Goal: Information Seeking & Learning: Learn about a topic

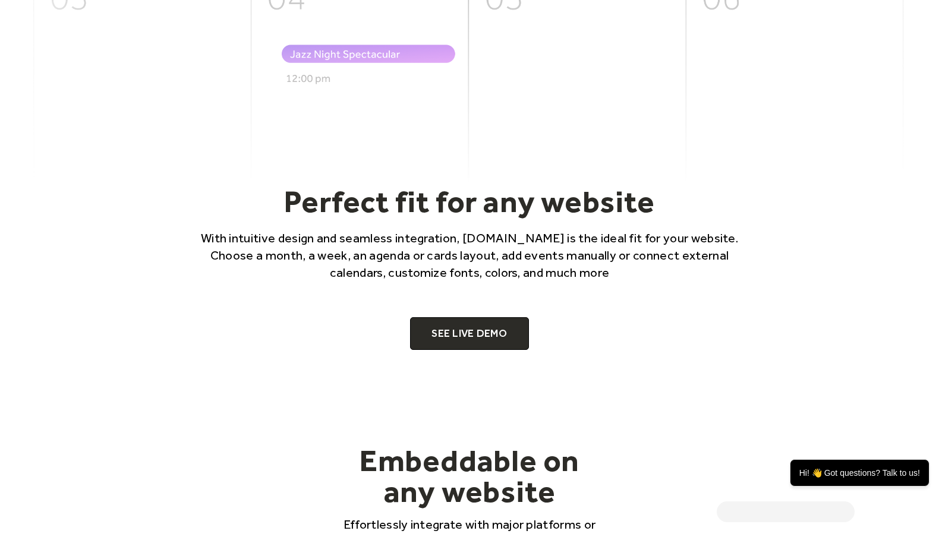
scroll to position [812, 0]
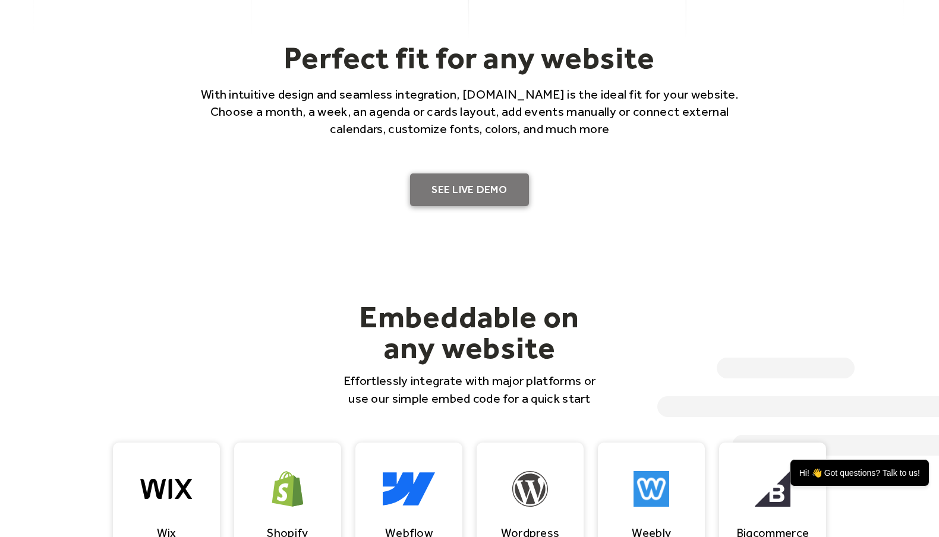
click at [475, 188] on link "SEE LIVE DEMO" at bounding box center [469, 189] width 119 height 33
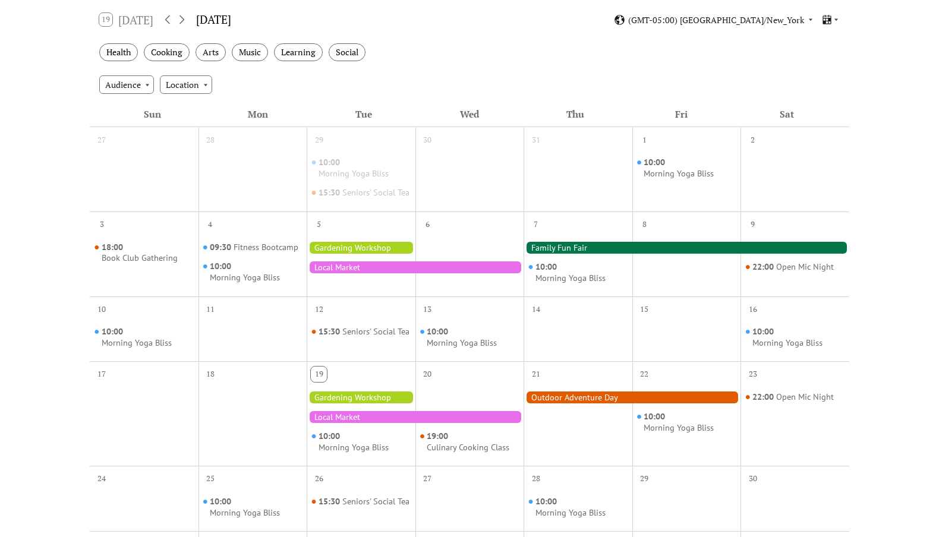
scroll to position [209, 0]
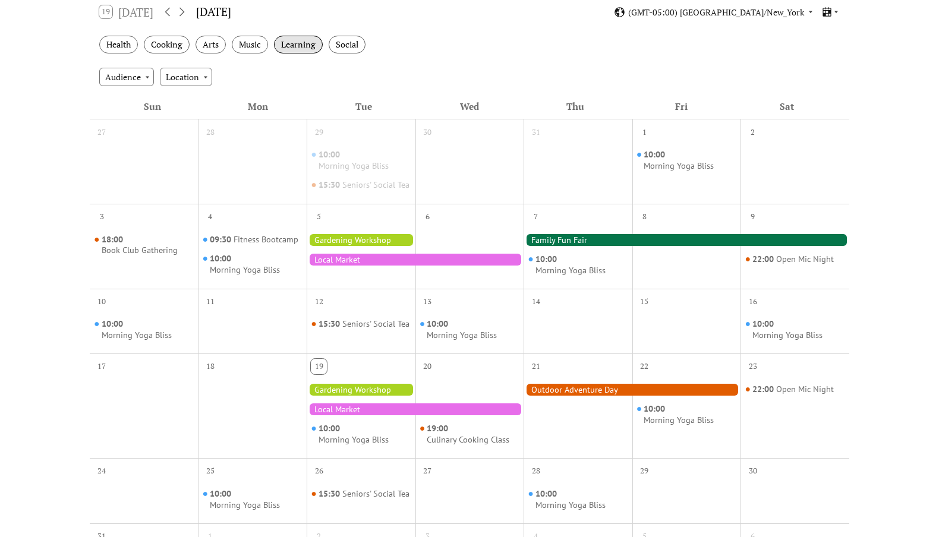
click at [292, 43] on div "Learning" at bounding box center [298, 45] width 49 height 18
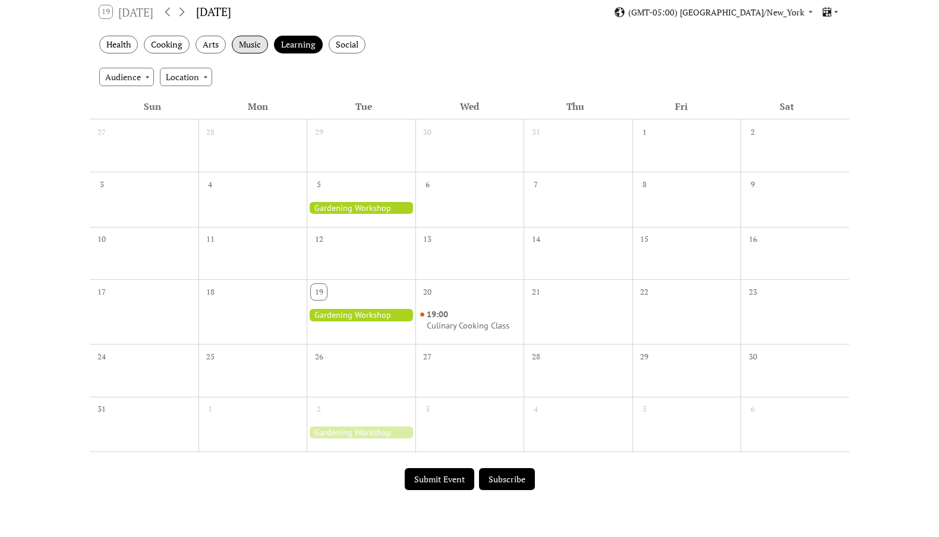
click at [233, 45] on div "Music" at bounding box center [250, 45] width 36 height 18
click at [135, 45] on div "Health" at bounding box center [118, 45] width 39 height 18
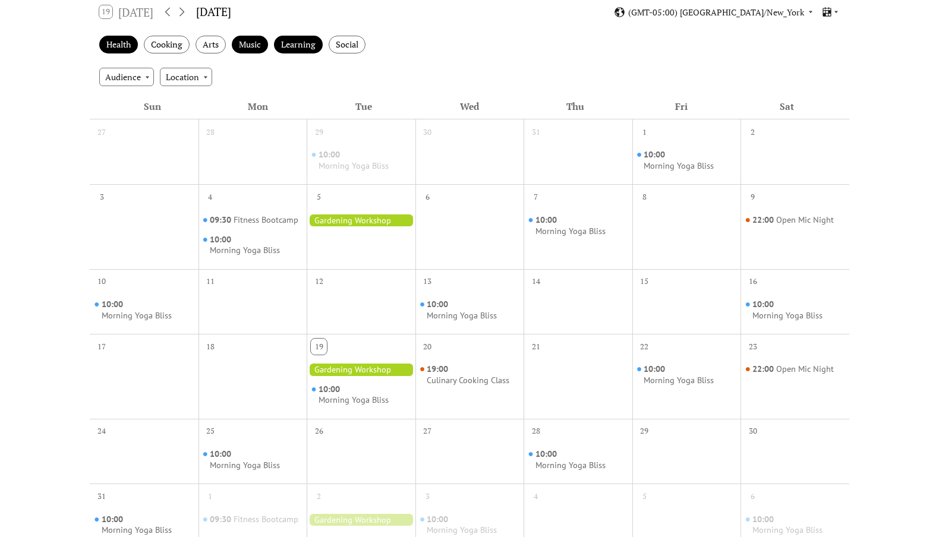
click at [414, 33] on div "Health Cooking Arts Music Learning Social" at bounding box center [469, 45] width 759 height 33
click at [290, 44] on div "Learning" at bounding box center [298, 45] width 49 height 18
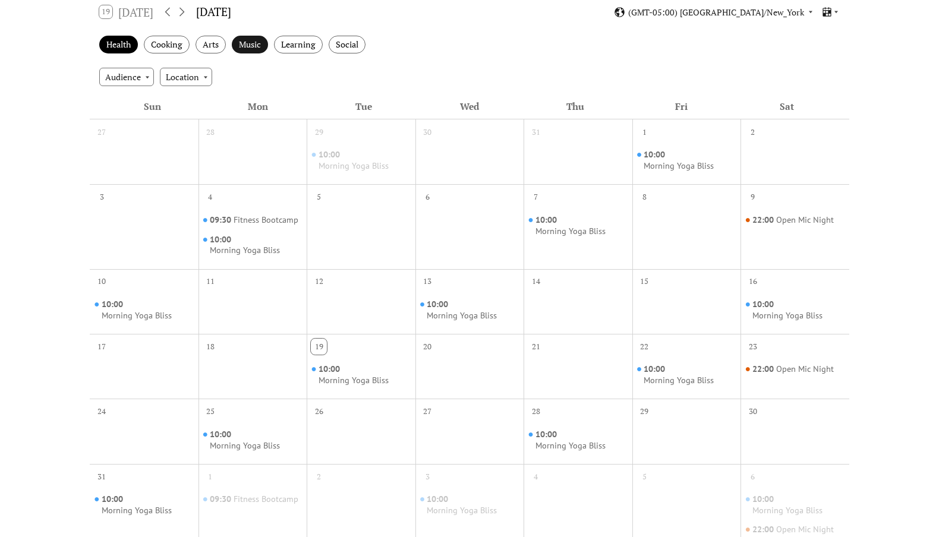
click at [253, 46] on div "Music" at bounding box center [250, 45] width 36 height 18
click at [125, 43] on div "Health" at bounding box center [118, 45] width 39 height 18
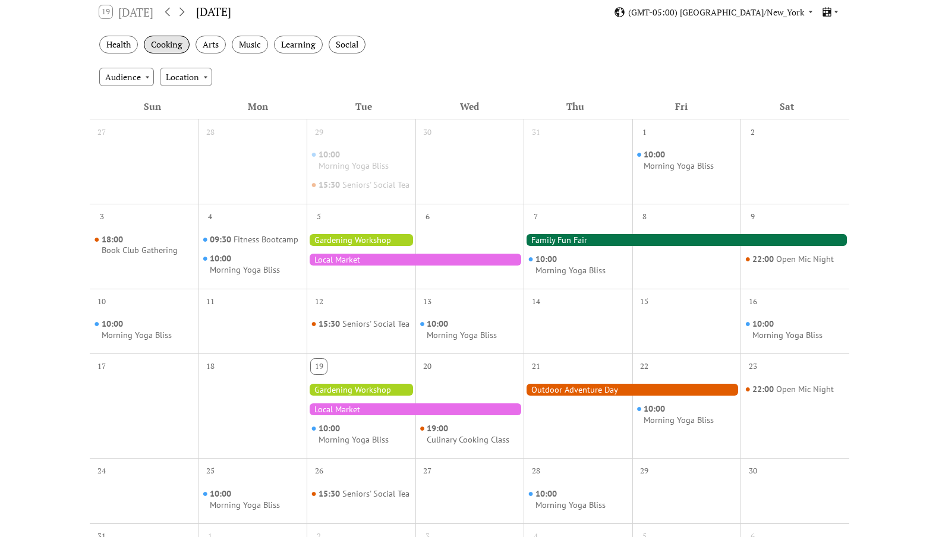
click at [165, 42] on div "Cooking" at bounding box center [167, 45] width 46 height 18
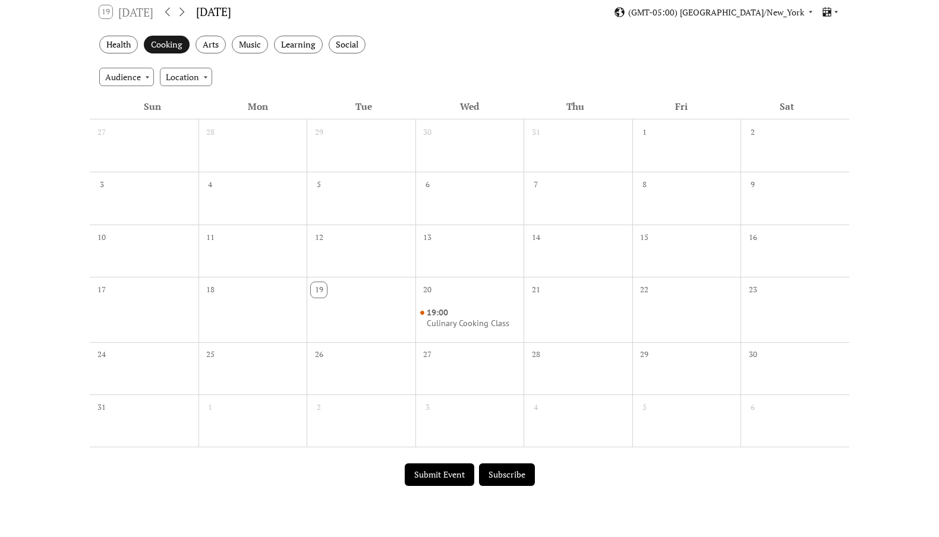
click at [153, 44] on div "Cooking" at bounding box center [167, 45] width 46 height 18
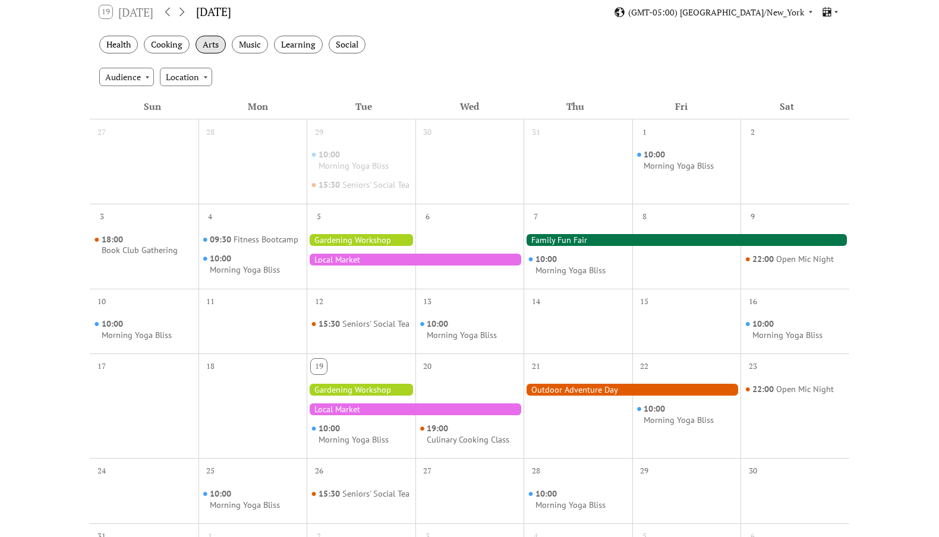
click at [211, 46] on div "Arts" at bounding box center [210, 45] width 30 height 18
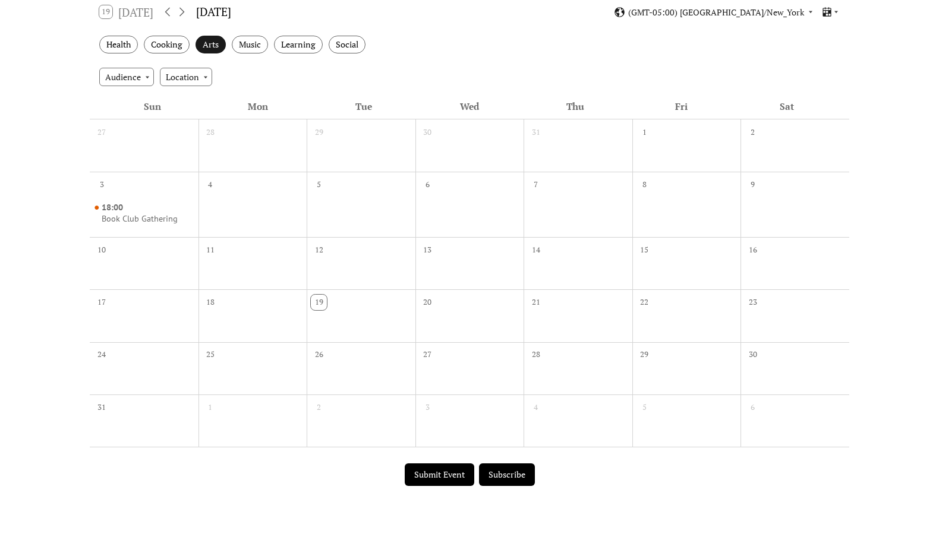
click at [211, 46] on div "Arts" at bounding box center [210, 45] width 30 height 18
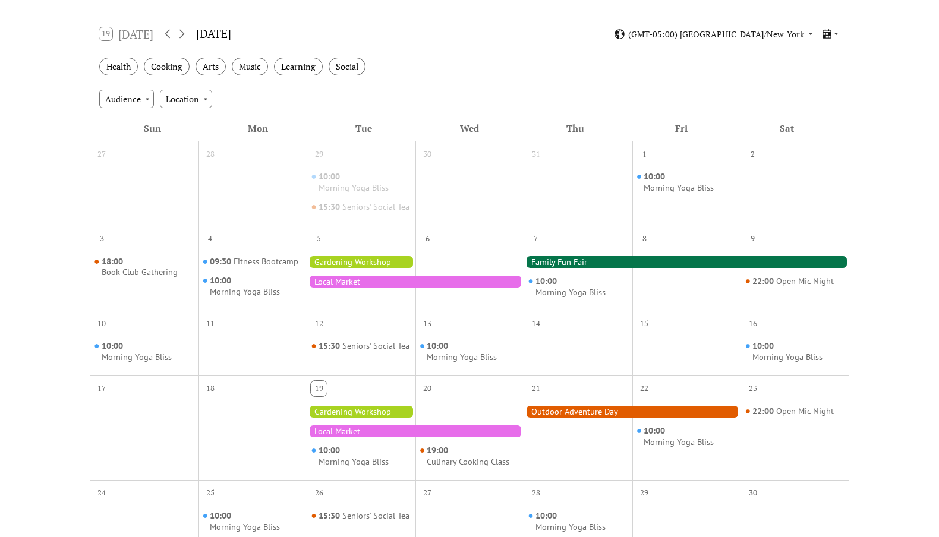
scroll to position [4, 0]
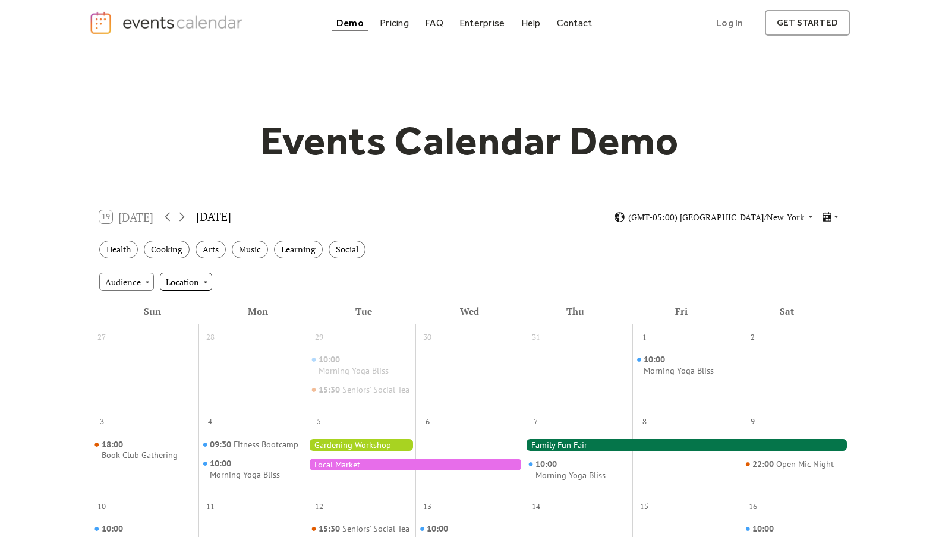
click at [178, 281] on div "Location" at bounding box center [186, 282] width 52 height 18
click at [182, 323] on span "Outdoor" at bounding box center [185, 325] width 32 height 13
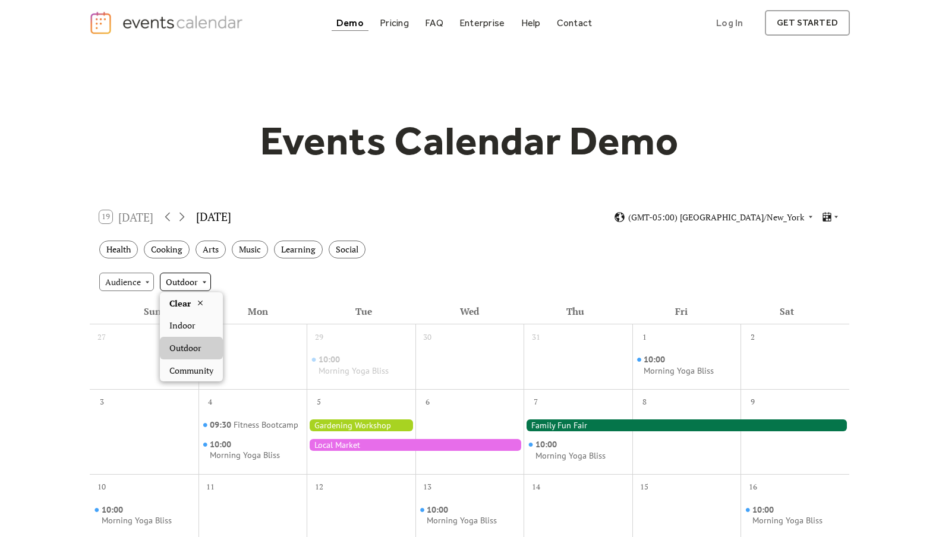
click at [179, 283] on div "Outdoor" at bounding box center [185, 282] width 51 height 18
click at [139, 280] on div "Audience" at bounding box center [126, 282] width 55 height 18
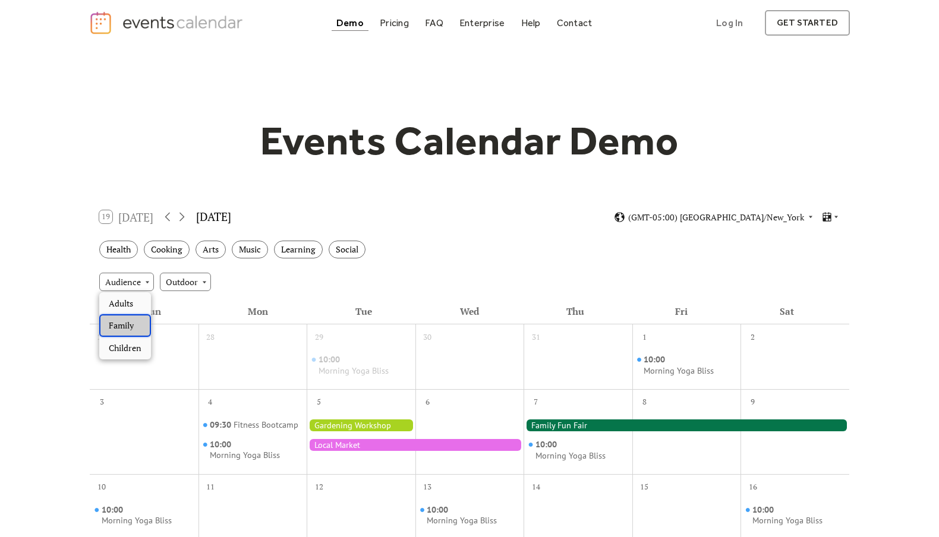
click at [127, 327] on span "Family" at bounding box center [121, 325] width 25 height 13
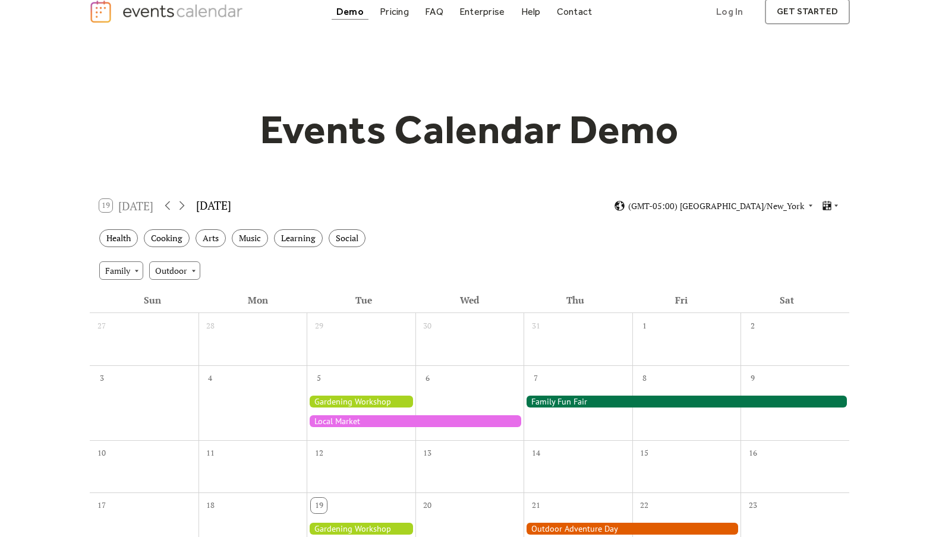
scroll to position [0, 0]
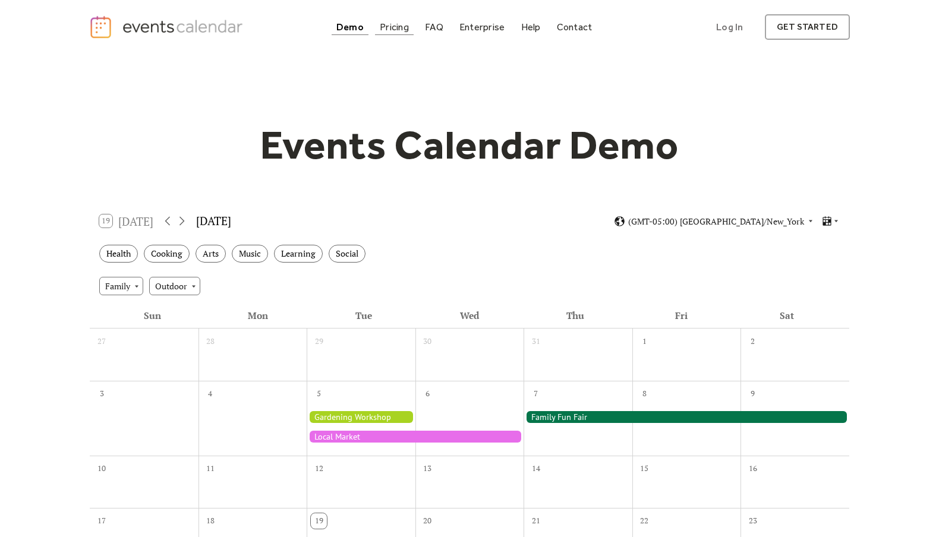
click at [400, 27] on div "Pricing" at bounding box center [394, 27] width 29 height 7
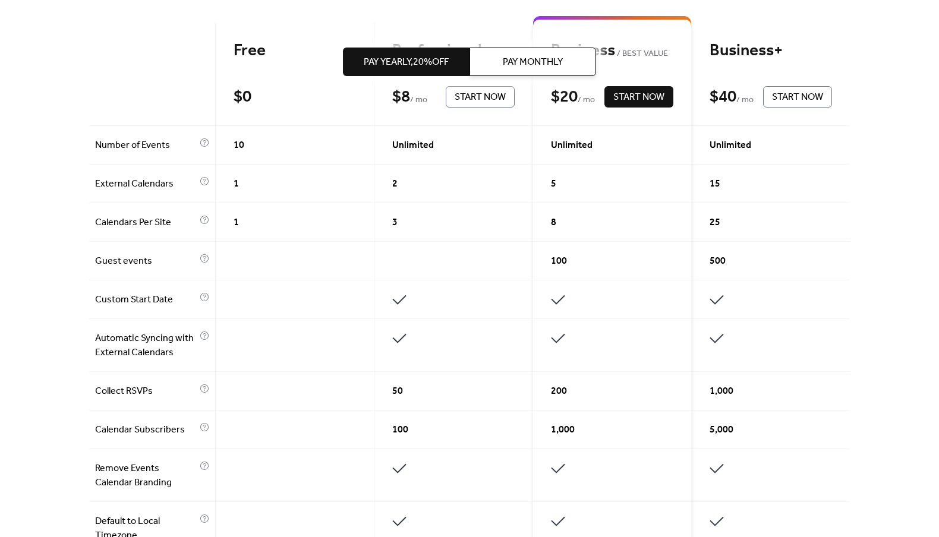
scroll to position [228, 0]
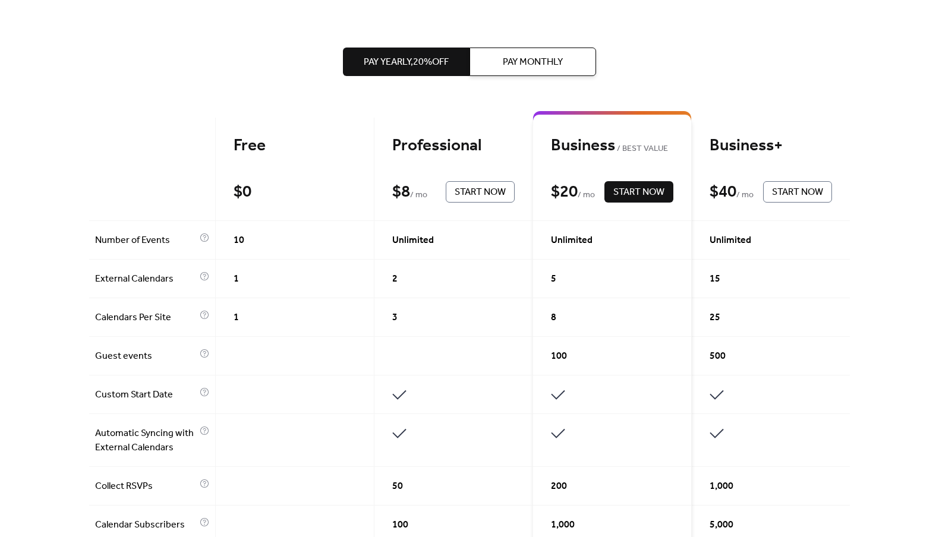
click at [428, 156] on div "Professional" at bounding box center [453, 145] width 122 height 21
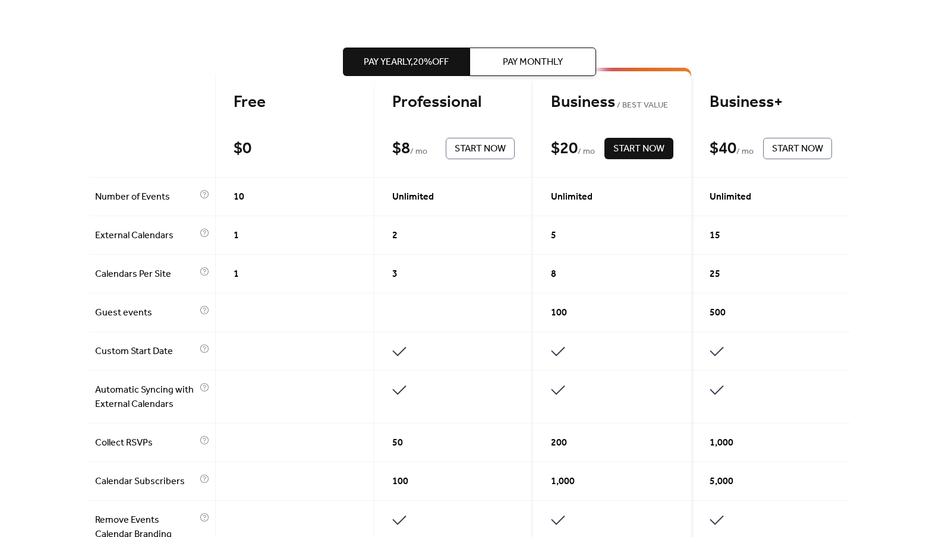
scroll to position [0, 0]
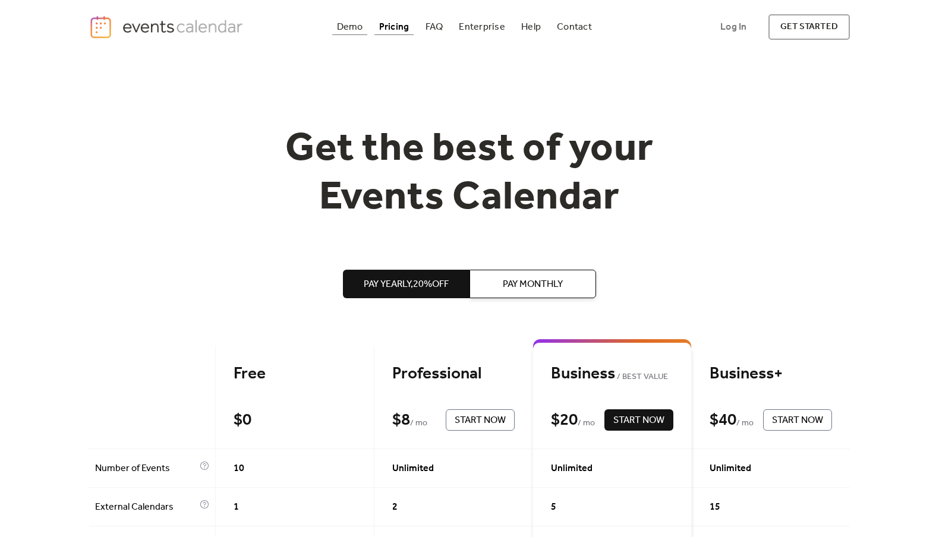
click at [345, 26] on div "Demo" at bounding box center [350, 27] width 26 height 7
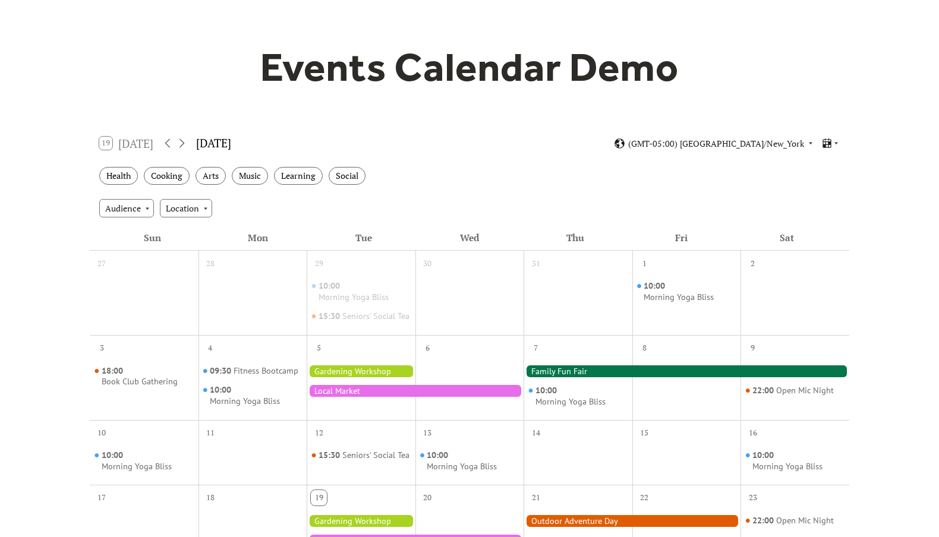
scroll to position [86, 0]
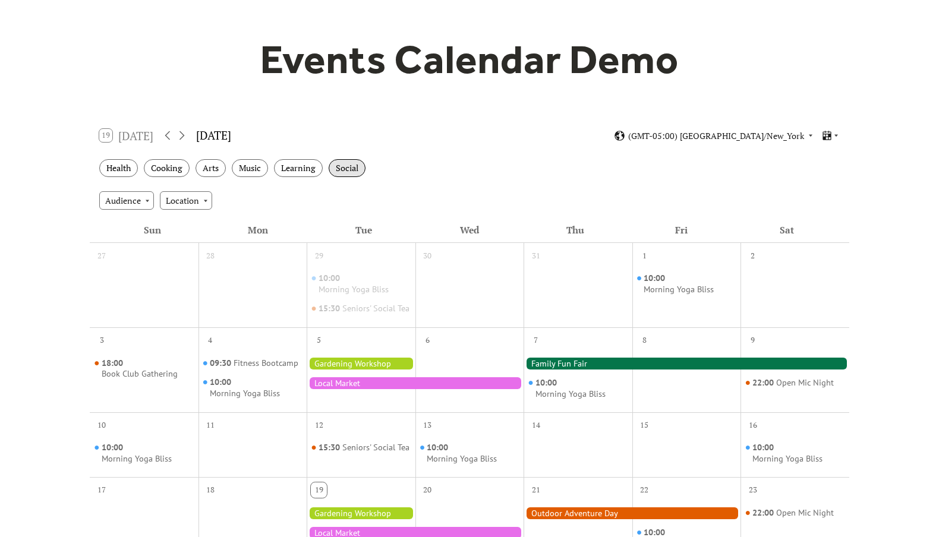
click at [339, 165] on div "Social" at bounding box center [347, 168] width 37 height 18
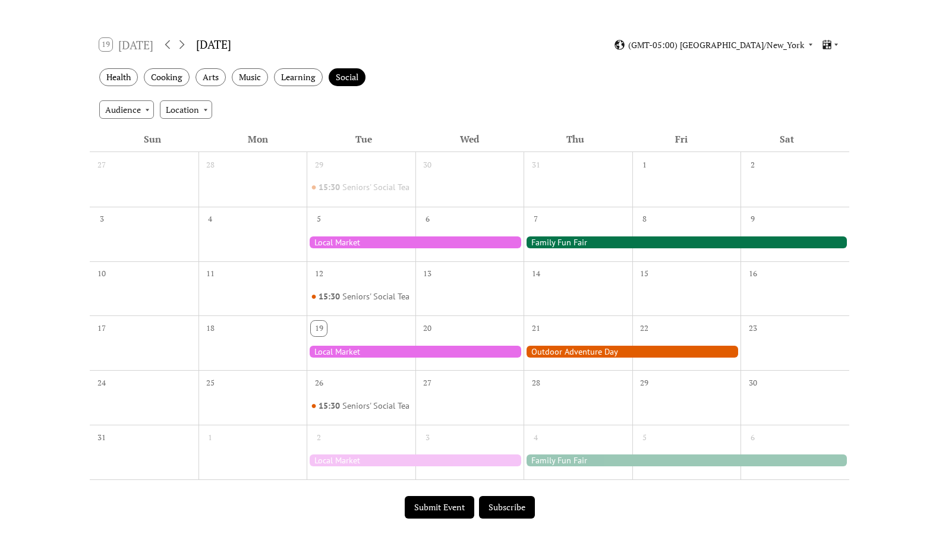
scroll to position [115, 0]
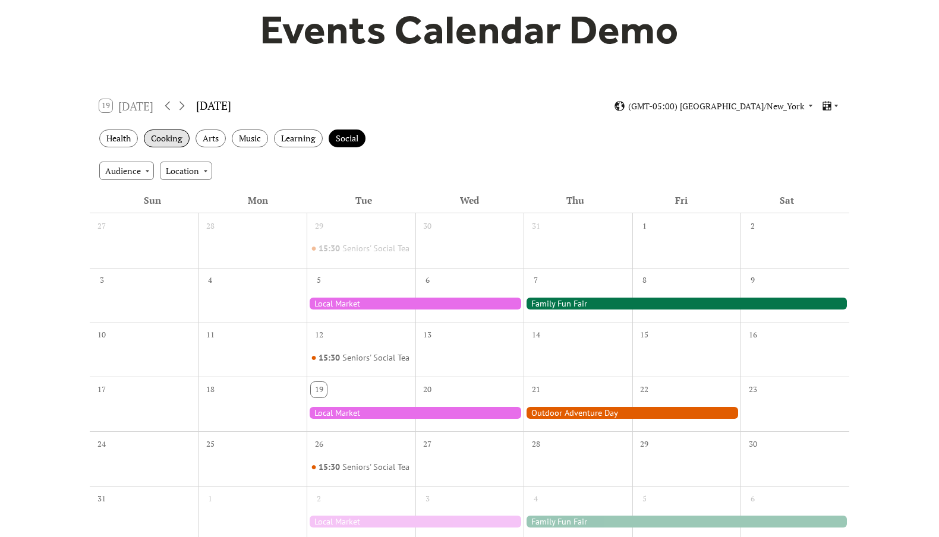
click at [159, 138] on div "Cooking" at bounding box center [167, 139] width 46 height 18
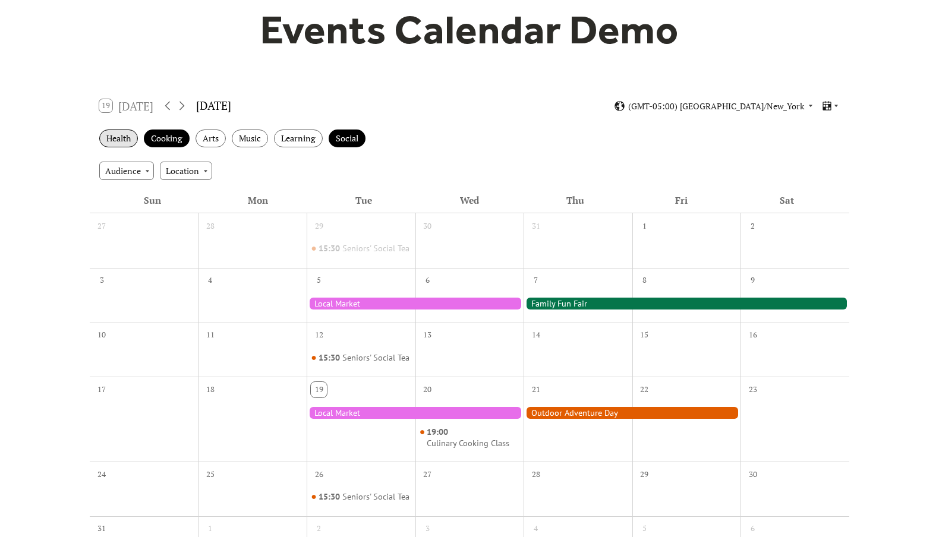
click at [118, 141] on div "Health" at bounding box center [118, 139] width 39 height 18
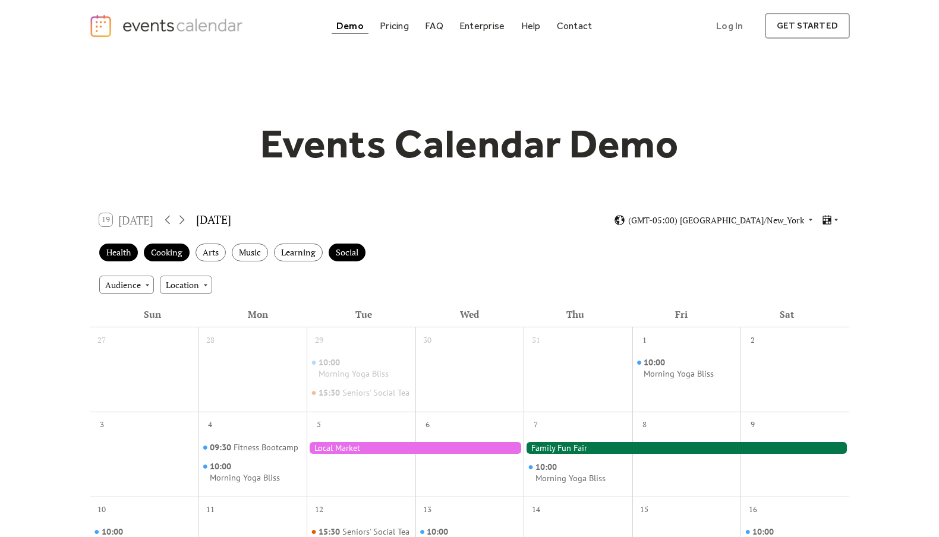
scroll to position [0, 0]
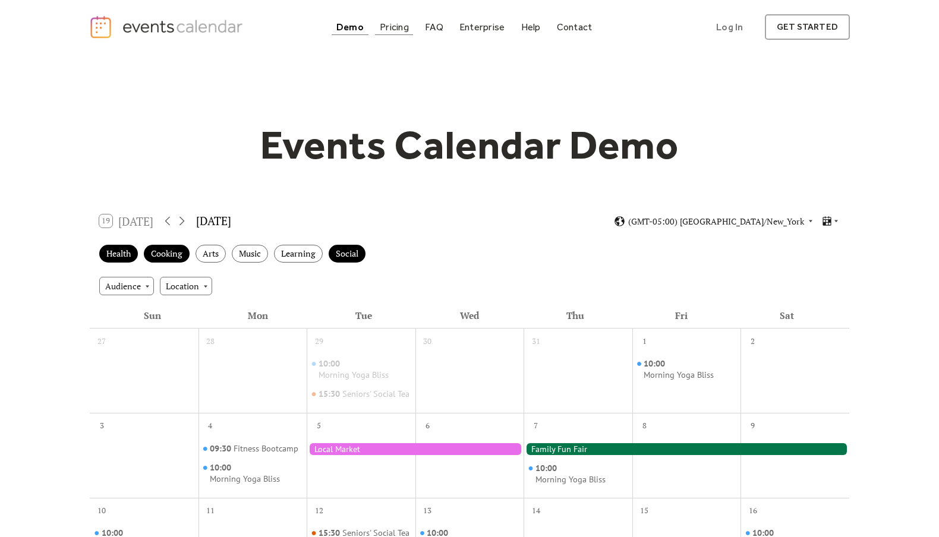
click at [389, 28] on div "Pricing" at bounding box center [394, 27] width 29 height 7
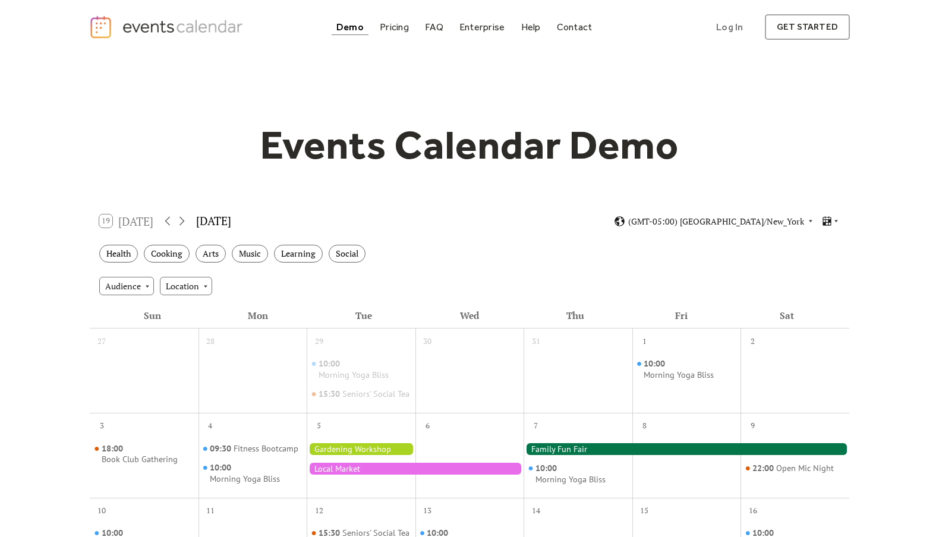
click at [434, 246] on div "Health Cooking Arts Music Learning Social" at bounding box center [469, 254] width 759 height 33
